Goal: Register for event/course

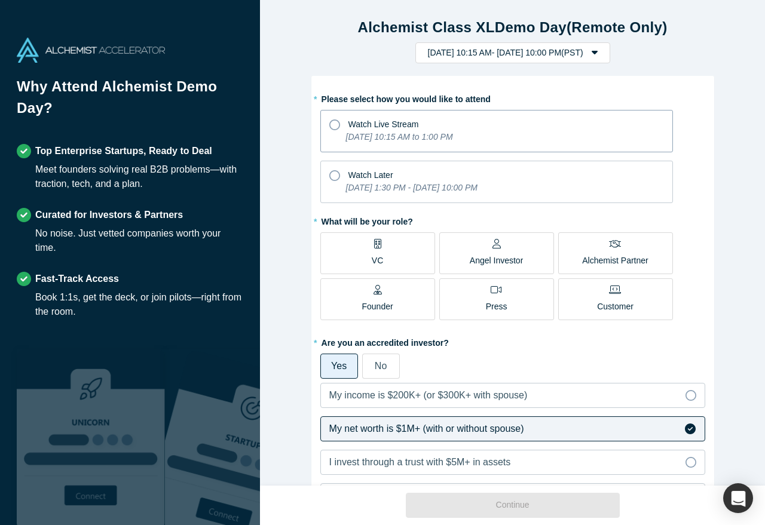
click at [393, 134] on icon "[DATE] 10:15 AM to 1:00 PM" at bounding box center [399, 137] width 107 height 10
click at [0, 0] on input "Watch Live Stream [DATE] 10:15 AM to 1:00 PM" at bounding box center [0, 0] width 0 height 0
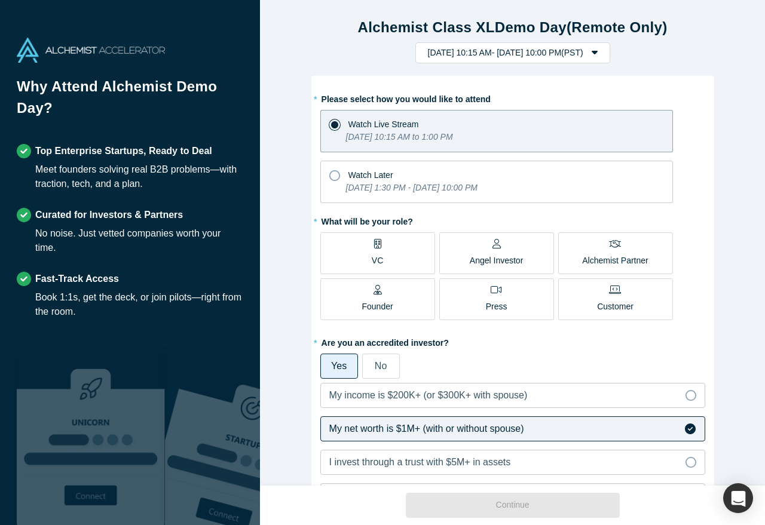
click at [487, 261] on p "Angel Investor" at bounding box center [497, 261] width 54 height 13
click at [0, 0] on input "Angel Investor" at bounding box center [0, 0] width 0 height 0
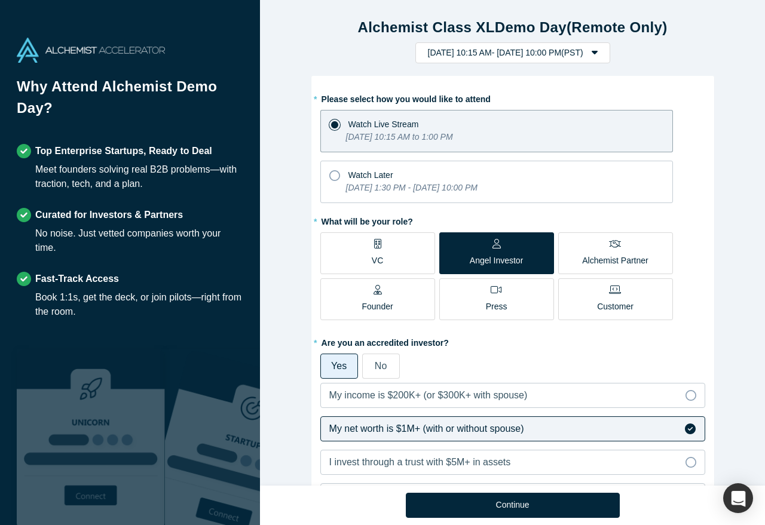
click at [591, 266] on p "Alchemist Partner" at bounding box center [615, 261] width 66 height 13
click at [0, 0] on input "Alchemist Partner" at bounding box center [0, 0] width 0 height 0
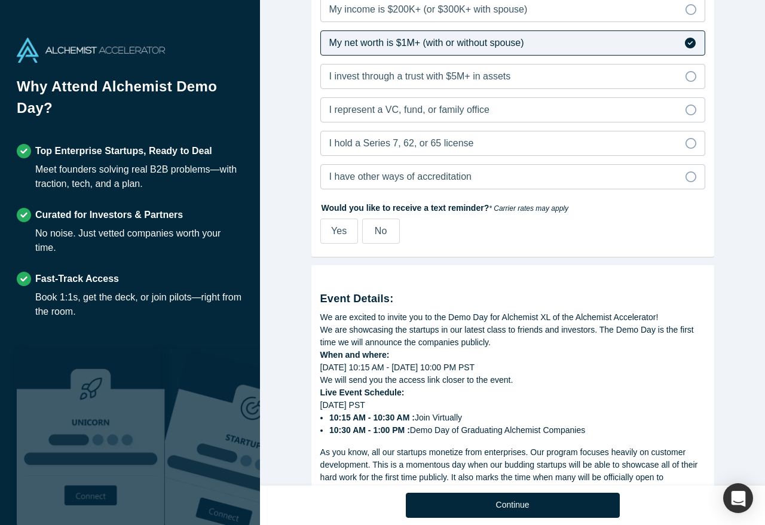
scroll to position [388, 0]
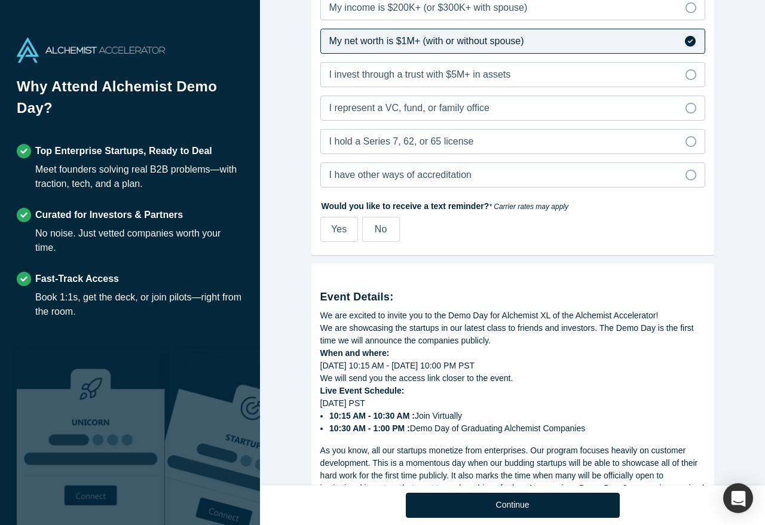
click at [345, 230] on span "Yes" at bounding box center [339, 229] width 16 height 10
click at [0, 0] on input "Yes" at bounding box center [0, 0] width 0 height 0
select select "US"
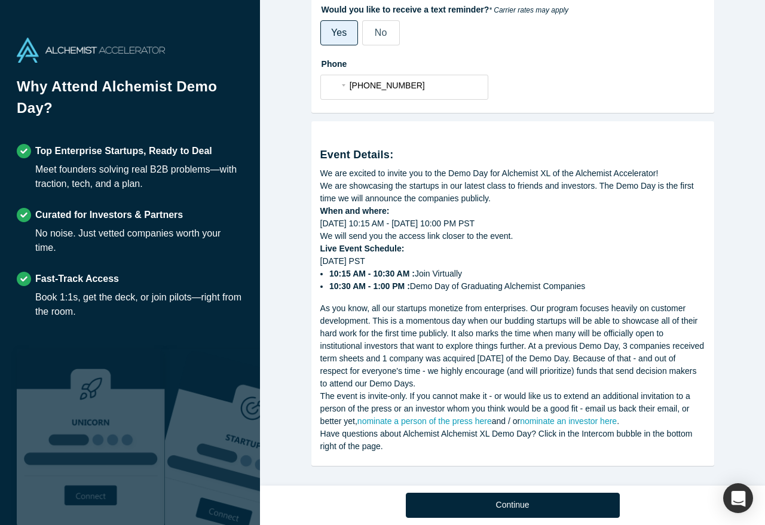
scroll to position [590, 0]
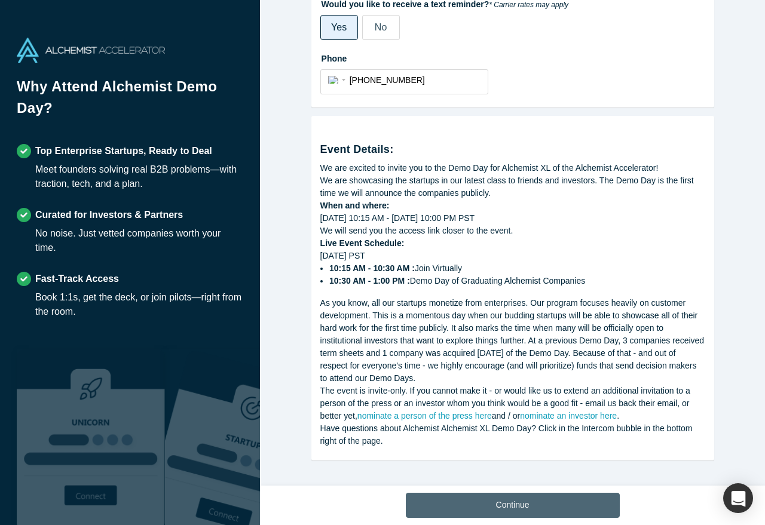
click at [550, 496] on button "Continue" at bounding box center [513, 505] width 214 height 25
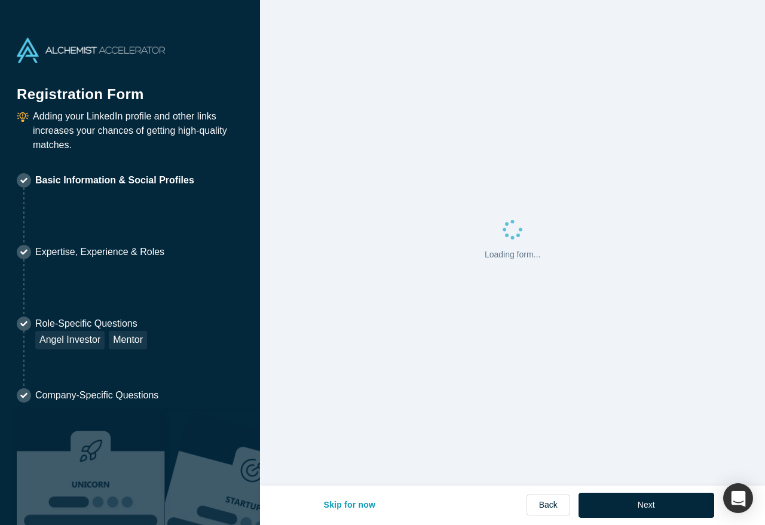
select select "US"
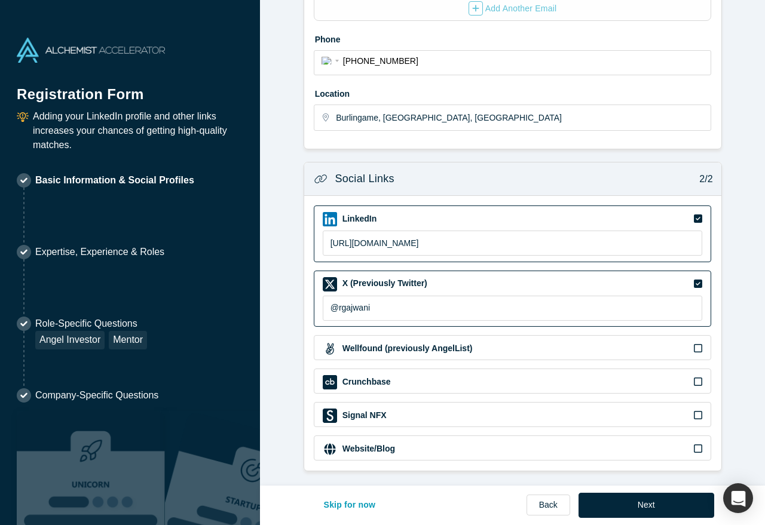
scroll to position [322, 0]
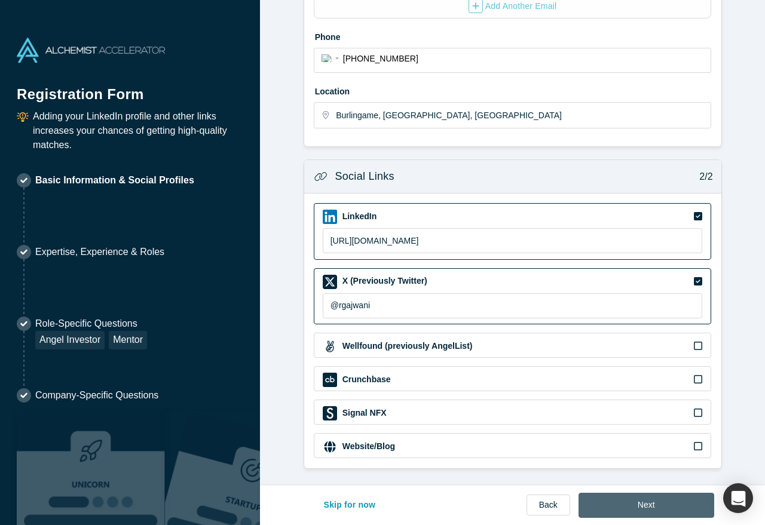
click at [652, 502] on button "Next" at bounding box center [647, 505] width 136 height 25
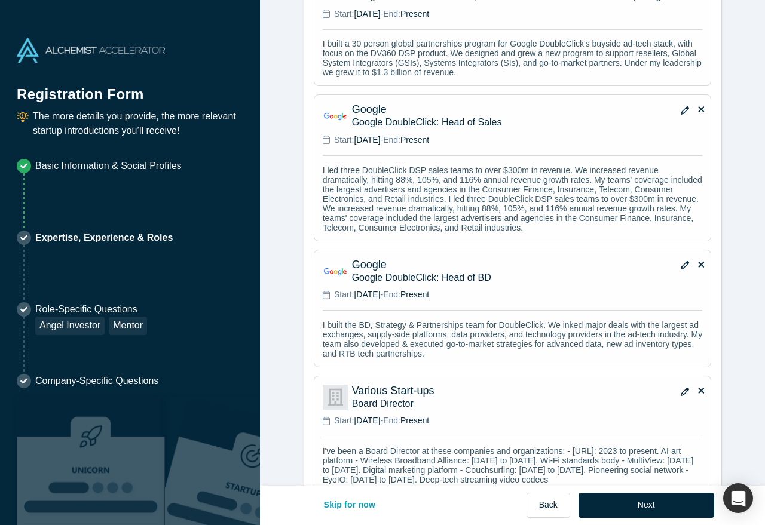
scroll to position [1386, 0]
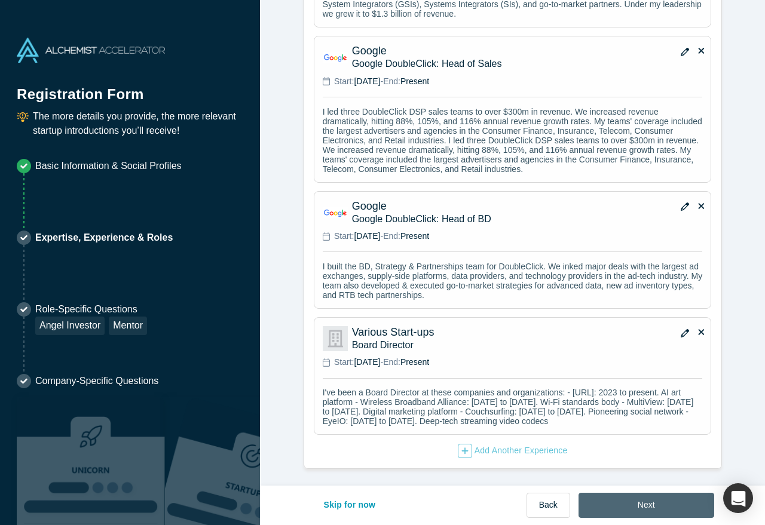
click at [659, 496] on button "Next" at bounding box center [647, 505] width 136 height 25
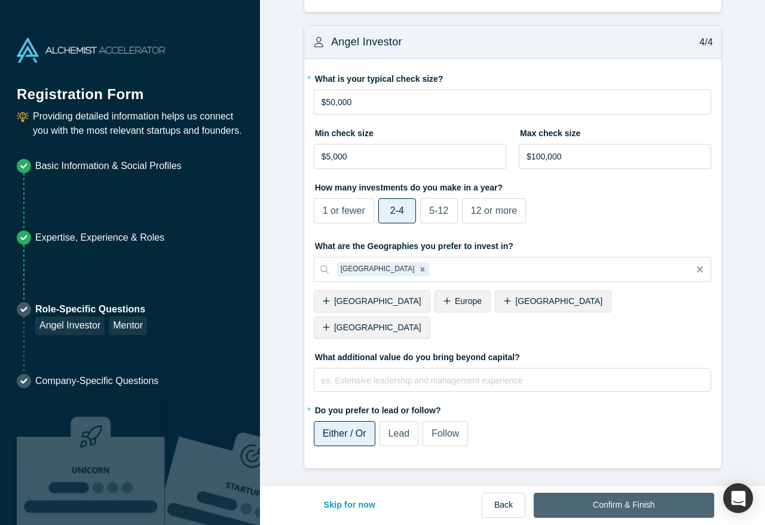
scroll to position [0, 0]
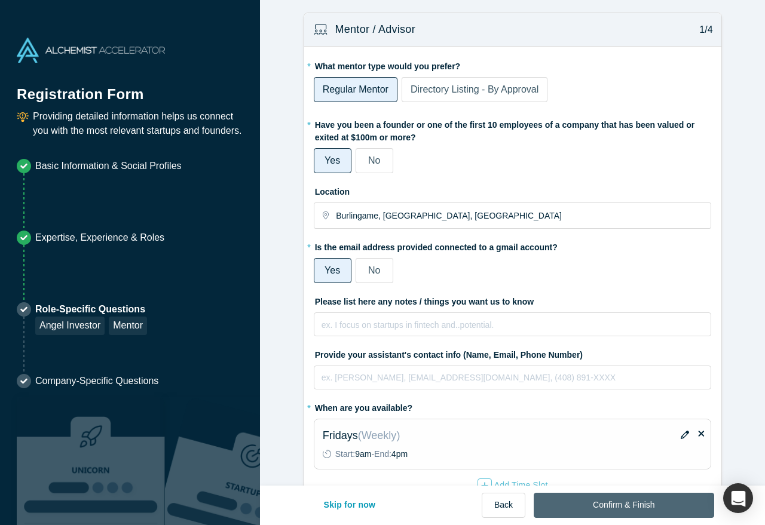
click at [659, 507] on button "Confirm & Finish" at bounding box center [624, 505] width 180 height 25
